Goal: Information Seeking & Learning: Understand process/instructions

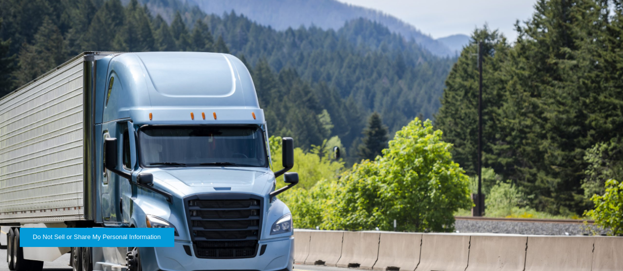
scroll to position [935, 0]
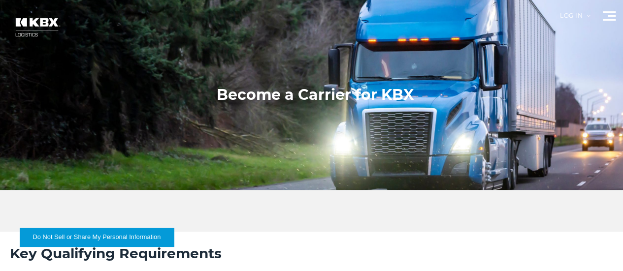
scroll to position [0, 0]
click at [0, 0] on link "Carriers" at bounding box center [0, 0] width 0 height 0
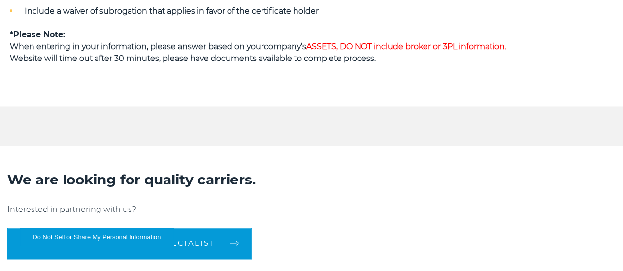
scroll to position [659, 0]
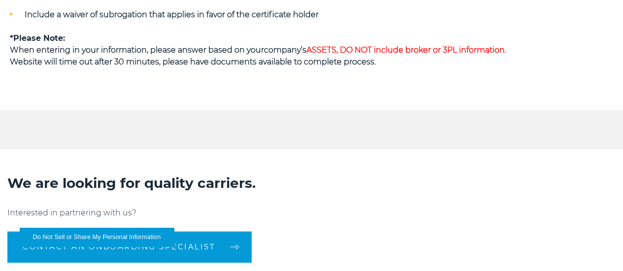
click at [438, 55] on span "ASSETS, DO NOT include broker or 3PL information." at bounding box center [406, 49] width 200 height 9
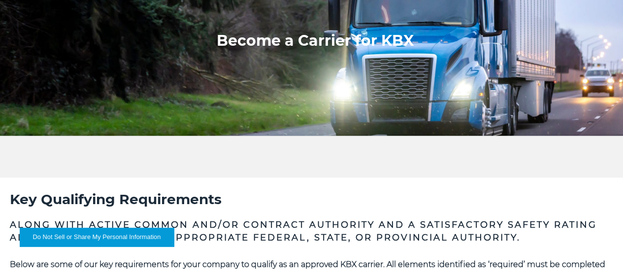
scroll to position [0, 0]
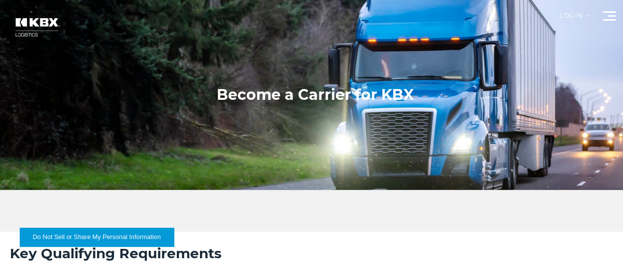
click at [66, 45] on img at bounding box center [36, 27] width 59 height 35
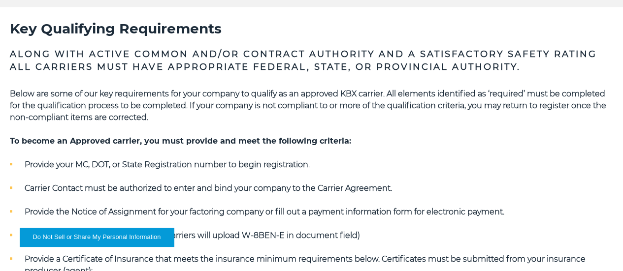
scroll to position [246, 0]
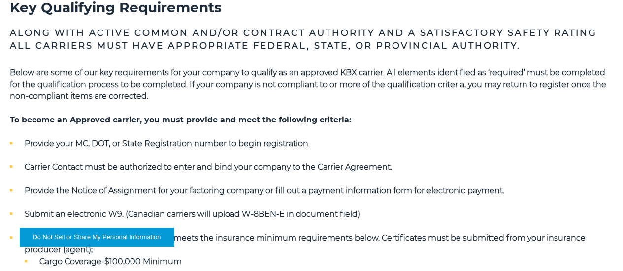
click at [92, 236] on button "Do Not Sell or Share My Personal Information" at bounding box center [97, 237] width 154 height 19
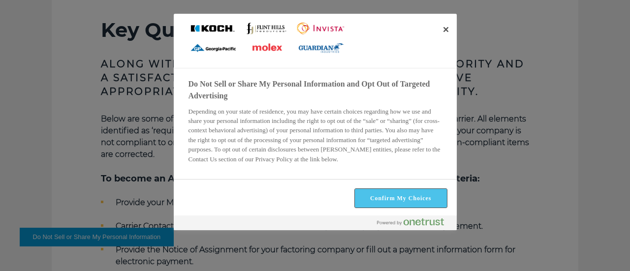
click at [424, 203] on button "Confirm My Choices" at bounding box center [401, 198] width 92 height 19
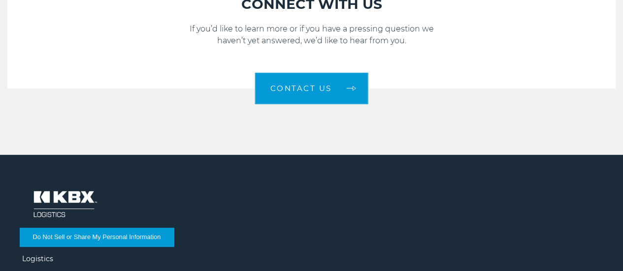
scroll to position [1397, 0]
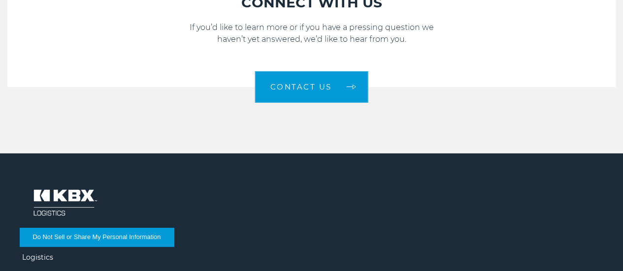
click at [171, 254] on li "Logistics" at bounding box center [311, 258] width 578 height 8
click at [53, 253] on link "Logistics" at bounding box center [37, 257] width 31 height 9
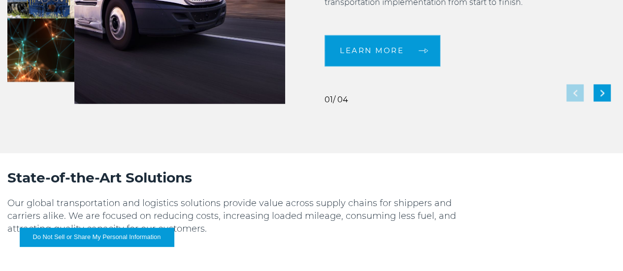
scroll to position [837, 0]
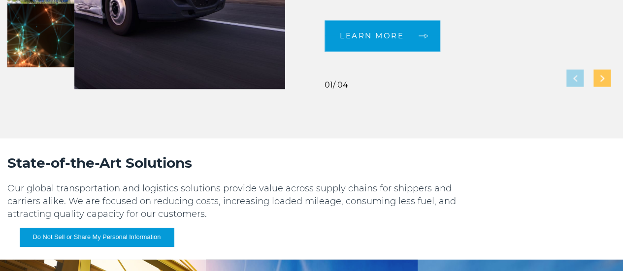
click at [600, 81] on img "Next slide" at bounding box center [602, 78] width 4 height 6
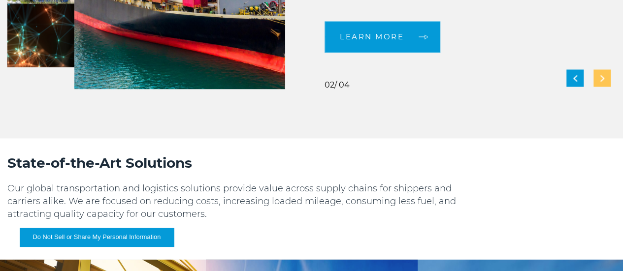
click at [593, 87] on div "Next slide" at bounding box center [601, 77] width 17 height 17
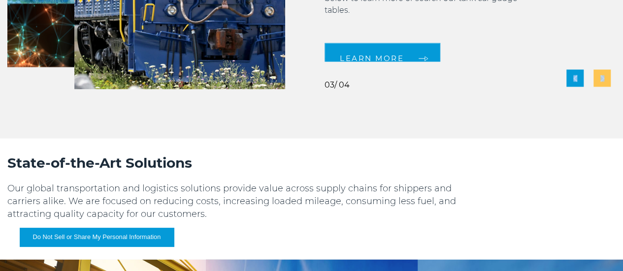
click at [593, 87] on div "Next slide" at bounding box center [601, 77] width 17 height 17
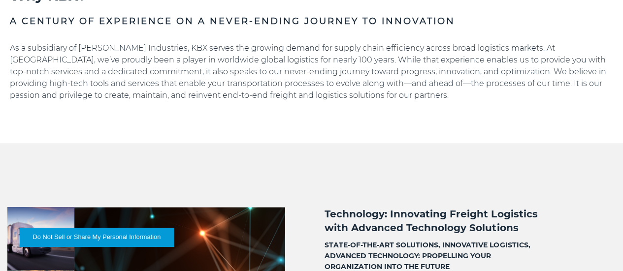
scroll to position [197, 0]
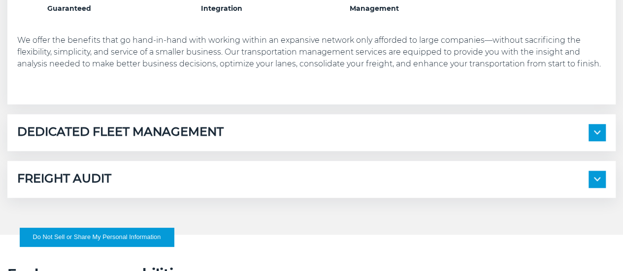
scroll to position [492, 0]
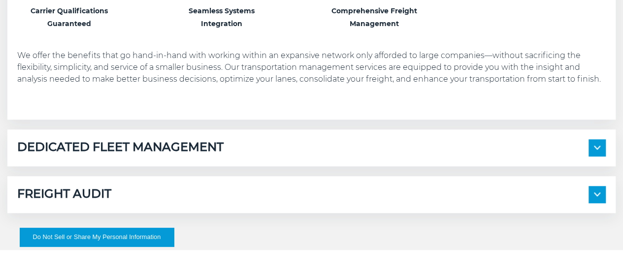
click at [111, 30] on h3 "Carrier Qualifications Guaranteed" at bounding box center [68, 17] width 103 height 26
click at [273, 30] on h3 "Seamless Systems Integration" at bounding box center [221, 17] width 103 height 26
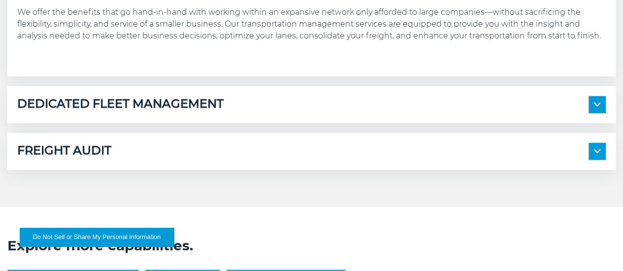
scroll to position [591, 0]
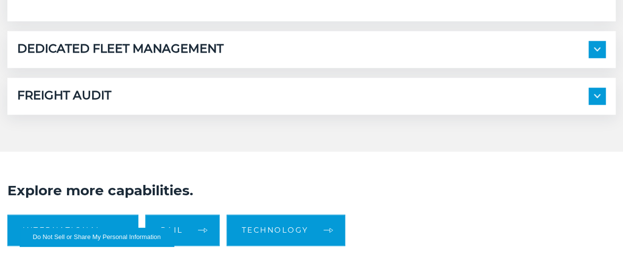
click at [588, 58] on span at bounding box center [596, 49] width 17 height 17
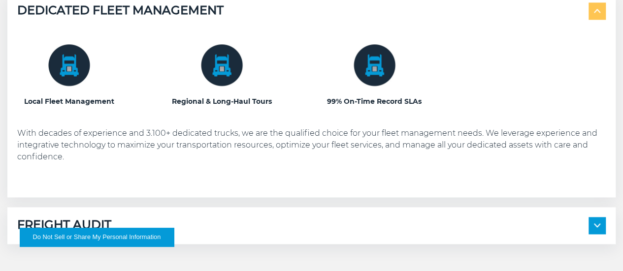
scroll to position [689, 0]
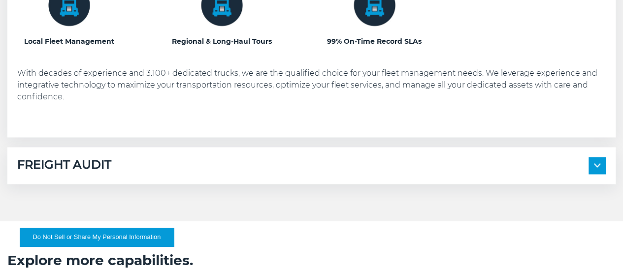
click at [239, 48] on div "Regional & Long-Haul Tours" at bounding box center [221, 16] width 103 height 64
click at [90, 26] on img at bounding box center [69, 5] width 42 height 42
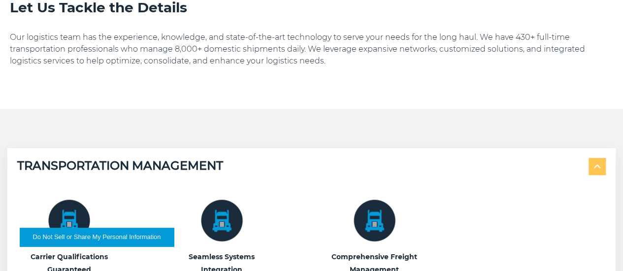
scroll to position [0, 0]
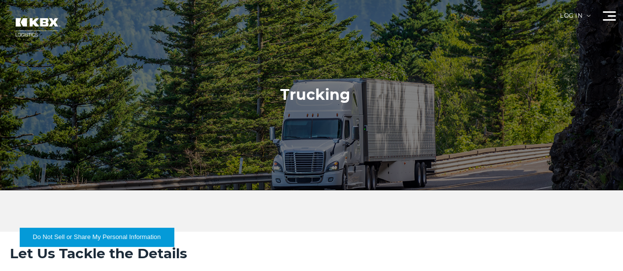
click at [0, 0] on link "Home" at bounding box center [0, 0] width 0 height 0
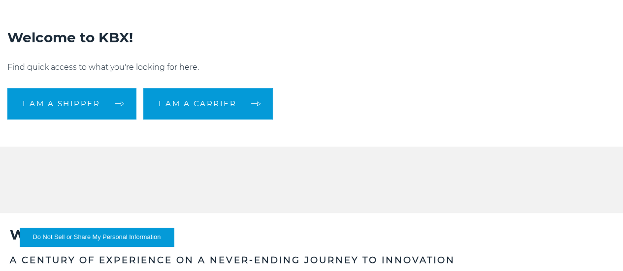
scroll to position [197, 0]
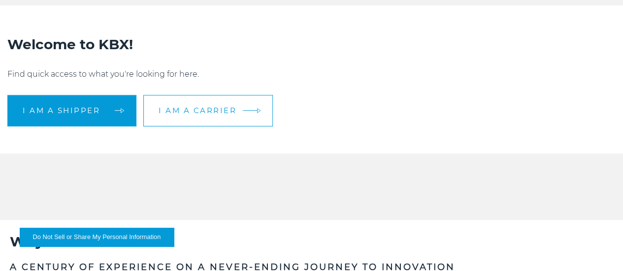
click at [239, 127] on link "I am a carrier" at bounding box center [207, 111] width 129 height 32
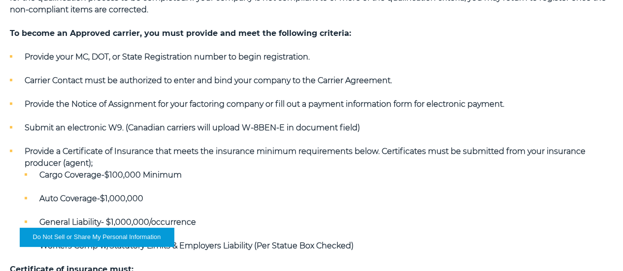
scroll to position [246, 0]
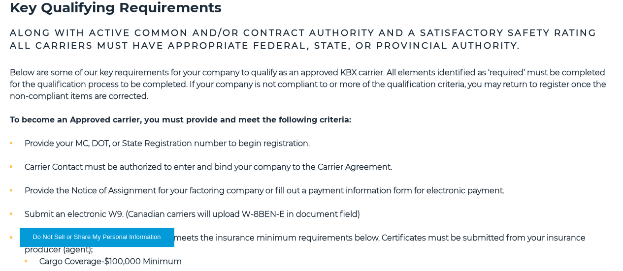
click at [102, 150] on li "Provide your MC, DOT, or State Registration number to begin registration." at bounding box center [311, 144] width 603 height 12
click at [170, 148] on strong "Provide your MC, DOT, or State Registration number to begin registration." at bounding box center [167, 143] width 285 height 9
click at [174, 148] on strong "Provide your MC, DOT, or State Registration number to begin registration." at bounding box center [167, 143] width 285 height 9
click at [251, 126] on h5 "To become an Approved carrier, you must provide and meet the following criteria:" at bounding box center [311, 120] width 603 height 12
drag, startPoint x: 257, startPoint y: 175, endPoint x: 337, endPoint y: 173, distance: 80.3
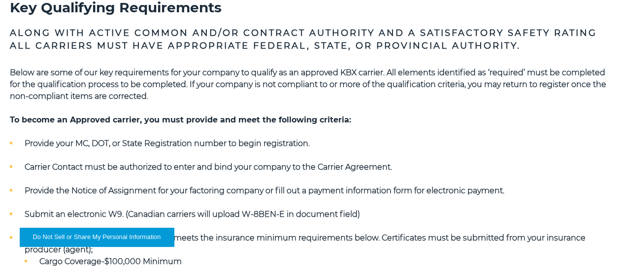
click at [258, 126] on h5 "To become an Approved carrier, you must provide and meet the following criteria:" at bounding box center [311, 120] width 603 height 12
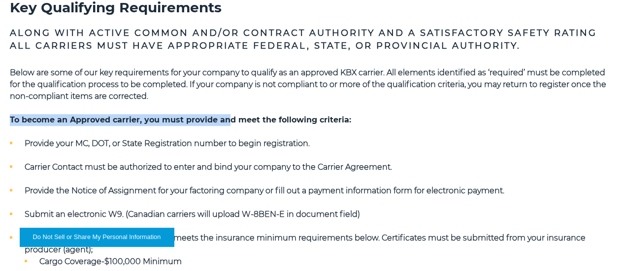
click at [349, 170] on div "Below are some of our key requirements for your company to qualify as an approv…" at bounding box center [311, 274] width 603 height 414
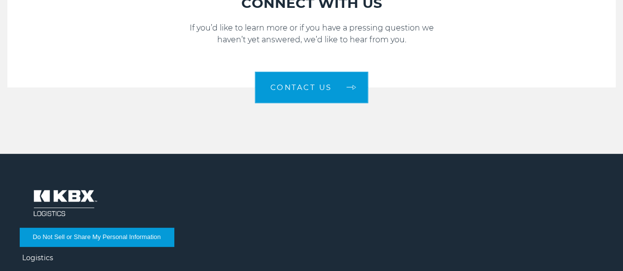
scroll to position [1397, 0]
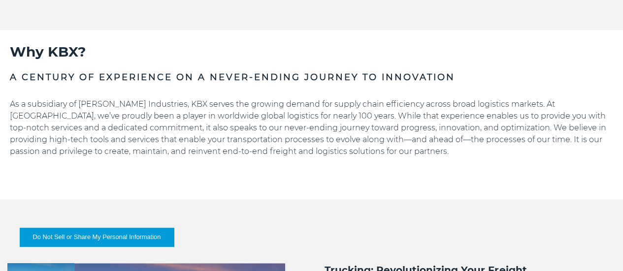
scroll to position [345, 0]
